Goal: Check status: Check status

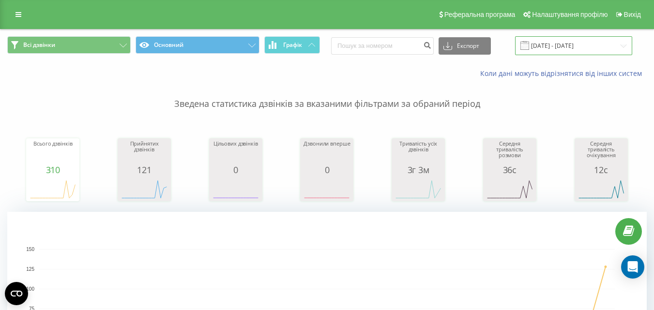
click at [558, 46] on input "[DATE] - [DATE]" at bounding box center [573, 45] width 117 height 19
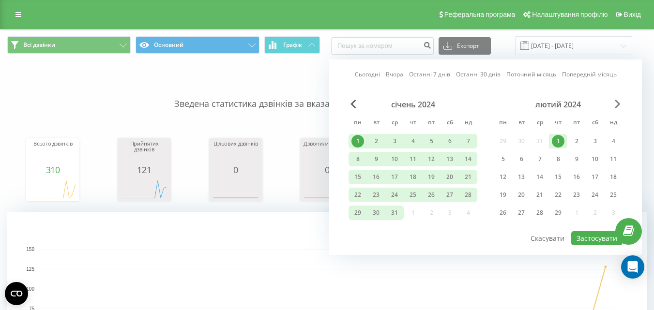
click at [618, 103] on span "Next Month" at bounding box center [618, 104] width 6 height 9
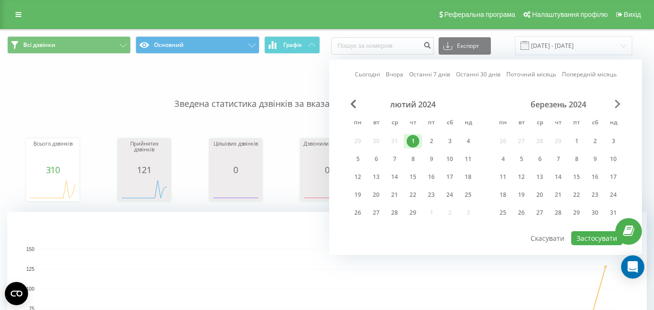
click at [618, 103] on span "Next Month" at bounding box center [618, 104] width 6 height 9
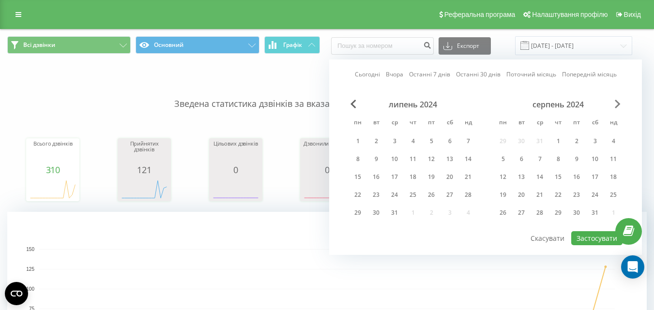
click at [618, 103] on span "Next Month" at bounding box center [618, 104] width 6 height 9
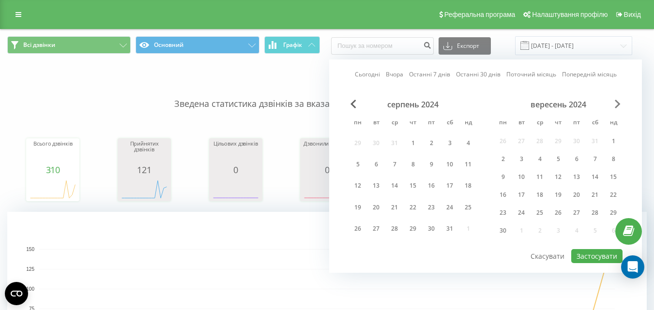
click at [618, 103] on span "Next Month" at bounding box center [618, 104] width 6 height 9
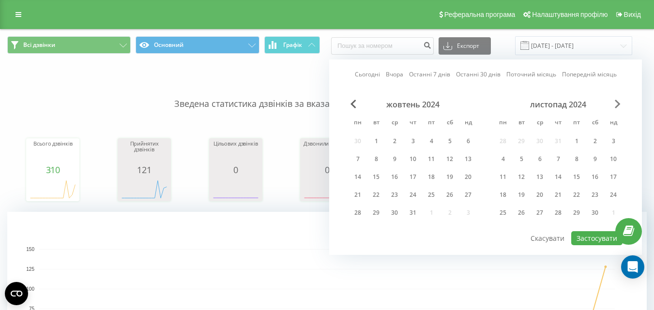
click at [618, 103] on span "Next Month" at bounding box center [618, 104] width 6 height 9
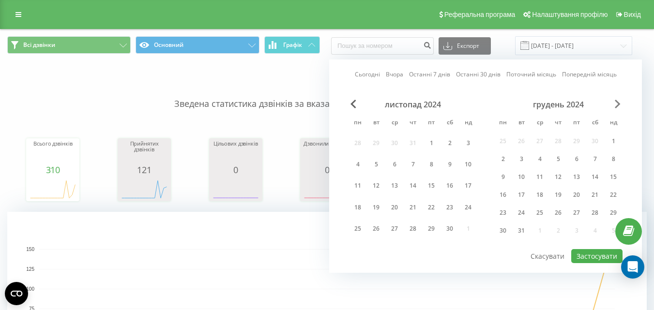
click at [618, 103] on span "Next Month" at bounding box center [618, 104] width 6 height 9
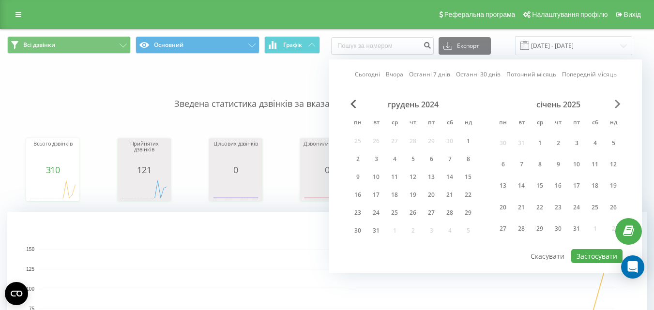
click at [618, 103] on span "Next Month" at bounding box center [618, 104] width 6 height 9
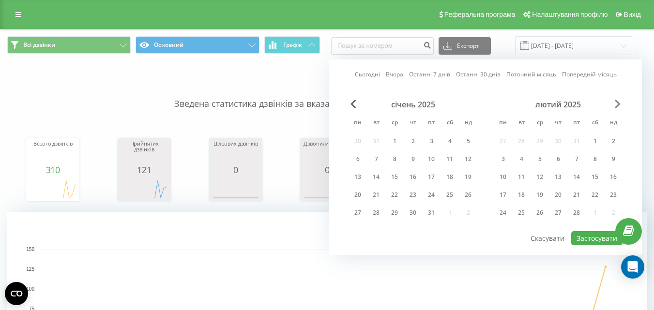
click at [618, 103] on span "Next Month" at bounding box center [618, 104] width 6 height 9
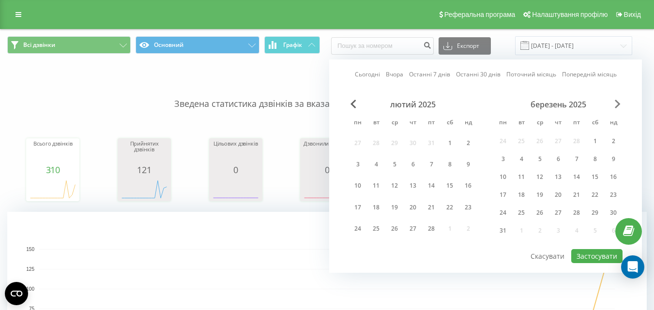
click at [618, 103] on span "Next Month" at bounding box center [618, 104] width 6 height 9
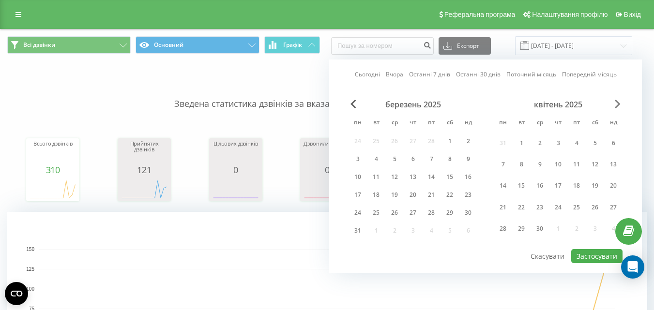
click at [618, 103] on span "Next Month" at bounding box center [618, 104] width 6 height 9
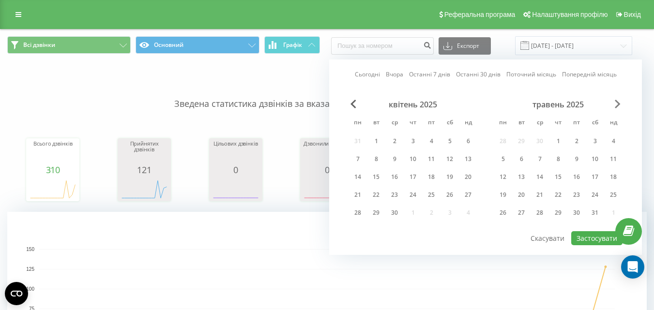
click at [618, 103] on span "Next Month" at bounding box center [618, 104] width 6 height 9
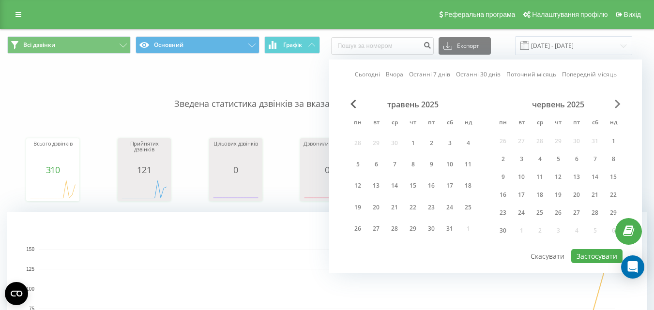
click at [618, 103] on span "Next Month" at bounding box center [618, 104] width 6 height 9
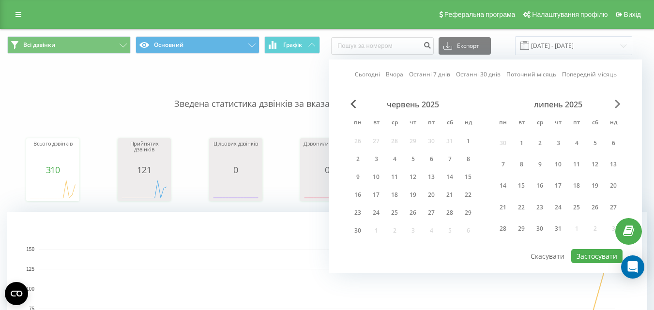
click at [618, 103] on span "Next Month" at bounding box center [618, 104] width 6 height 9
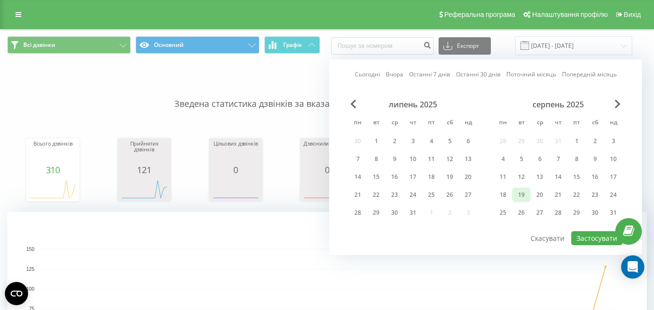
click at [526, 194] on div "19" at bounding box center [521, 195] width 13 height 13
click at [588, 236] on button "Застосувати" at bounding box center [596, 238] width 51 height 14
type input "[DATE] - [DATE]"
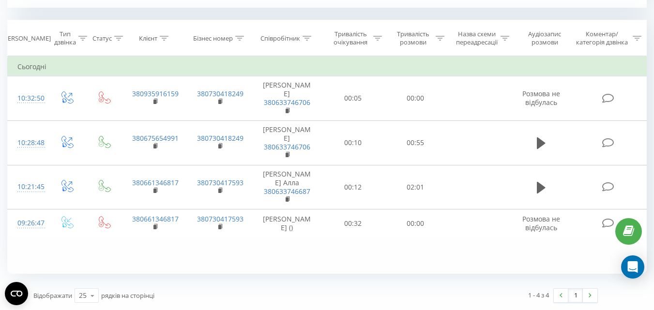
scroll to position [301, 0]
